Goal: Complete application form

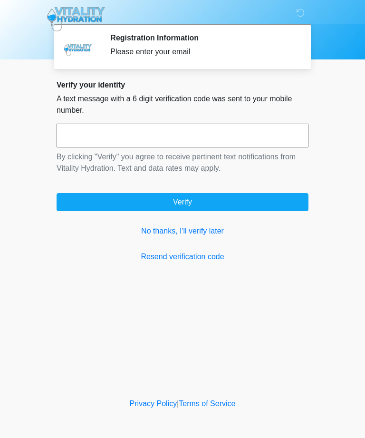
click at [205, 231] on link "No thanks, I'll verify later" at bounding box center [183, 231] width 252 height 11
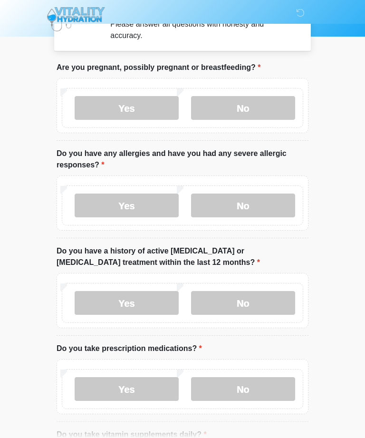
scroll to position [27, 0]
click at [272, 105] on label "No" at bounding box center [243, 109] width 104 height 24
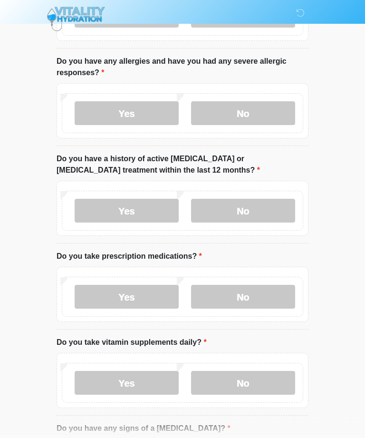
scroll to position [119, 0]
click at [277, 115] on label "No" at bounding box center [243, 114] width 104 height 24
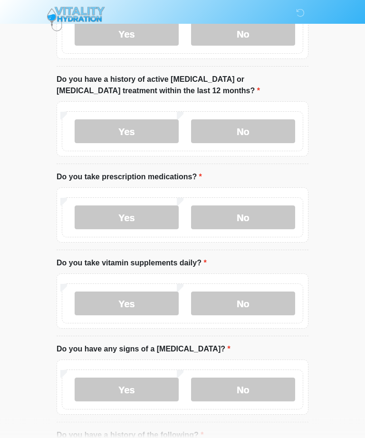
scroll to position [202, 0]
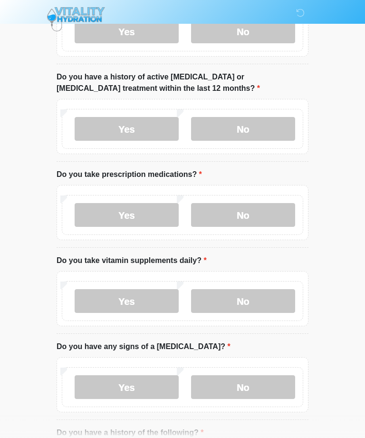
click at [153, 134] on label "Yes" at bounding box center [127, 129] width 104 height 24
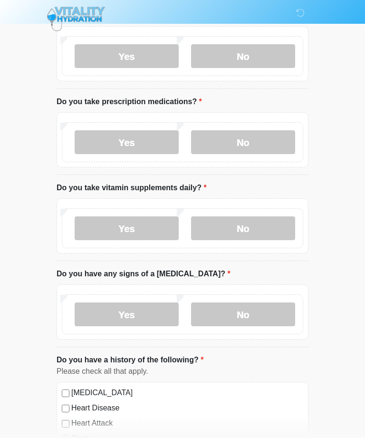
scroll to position [275, 0]
click at [136, 146] on label "Yes" at bounding box center [127, 142] width 104 height 24
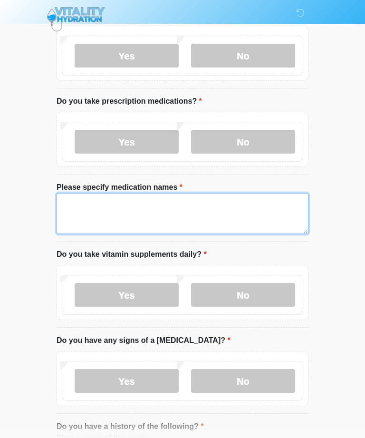
click at [201, 218] on textarea "Please specify medication names" at bounding box center [183, 213] width 252 height 41
click at [98, 204] on textarea "**********" at bounding box center [183, 213] width 252 height 41
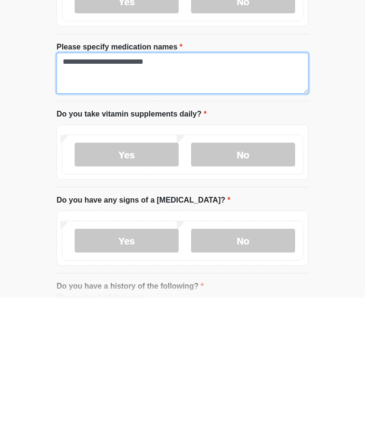
type textarea "**********"
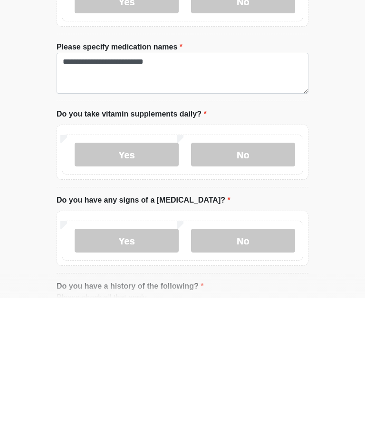
click at [142, 283] on label "Yes" at bounding box center [127, 295] width 104 height 24
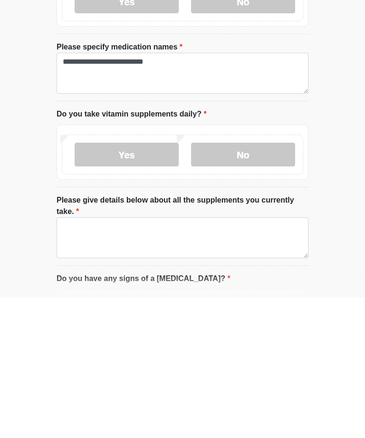
scroll to position [415, 0]
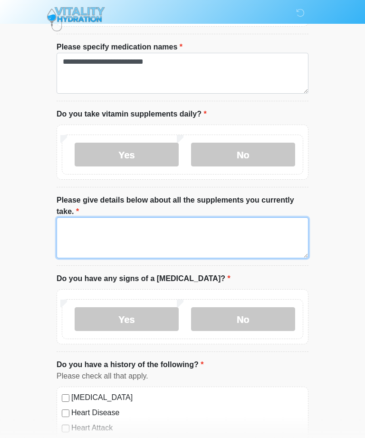
click at [175, 236] on textarea "Please give details below about all the supplements you currently take." at bounding box center [183, 237] width 252 height 41
click at [134, 228] on textarea "**********" at bounding box center [183, 237] width 252 height 41
click at [211, 228] on textarea "**********" at bounding box center [183, 237] width 252 height 41
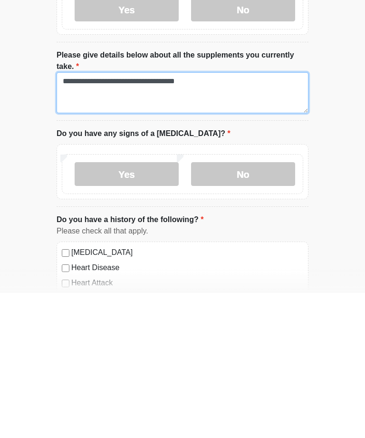
type textarea "**********"
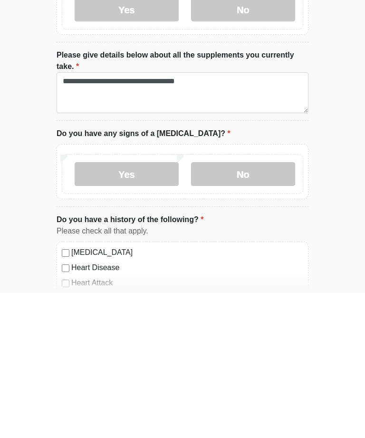
click at [259, 307] on label "No" at bounding box center [243, 319] width 104 height 24
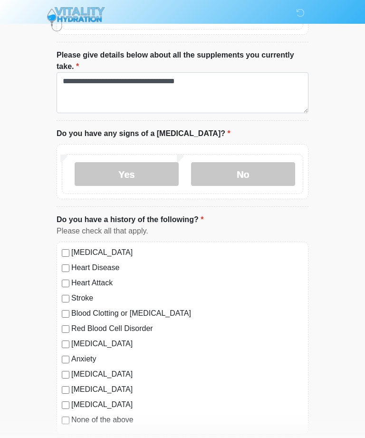
scroll to position [610, 0]
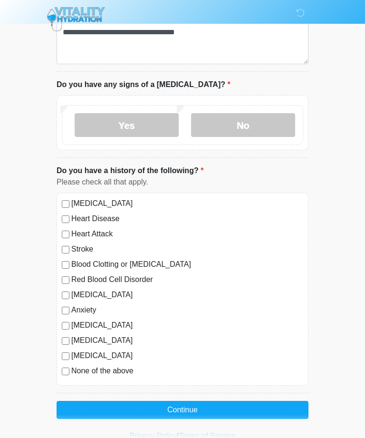
click at [213, 406] on button "Continue" at bounding box center [183, 410] width 252 height 18
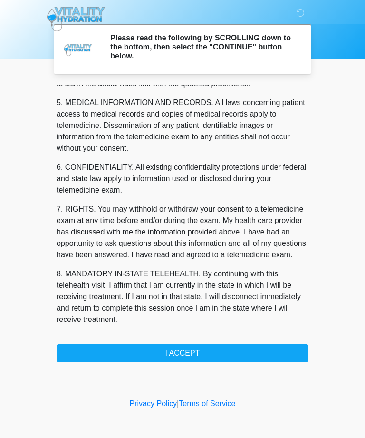
scroll to position [304, 0]
click at [178, 359] on button "I ACCEPT" at bounding box center [183, 354] width 252 height 18
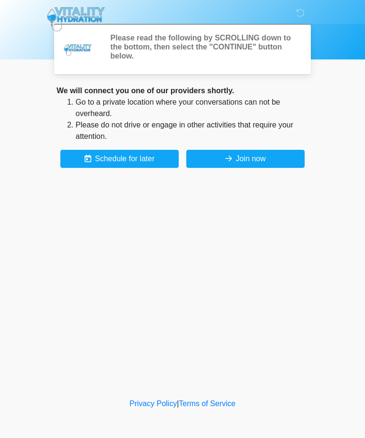
click at [232, 351] on div "‎ ‎ ‎ ‎ Please read the following by SCROLLING down to the bottom, then select …" at bounding box center [183, 198] width 286 height 377
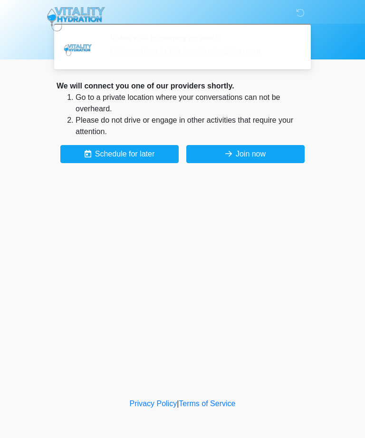
scroll to position [0, 0]
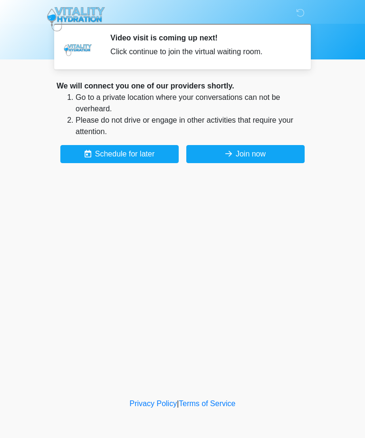
click at [269, 153] on button "Join now" at bounding box center [246, 154] width 118 height 18
